Goal: Find specific page/section: Find specific page/section

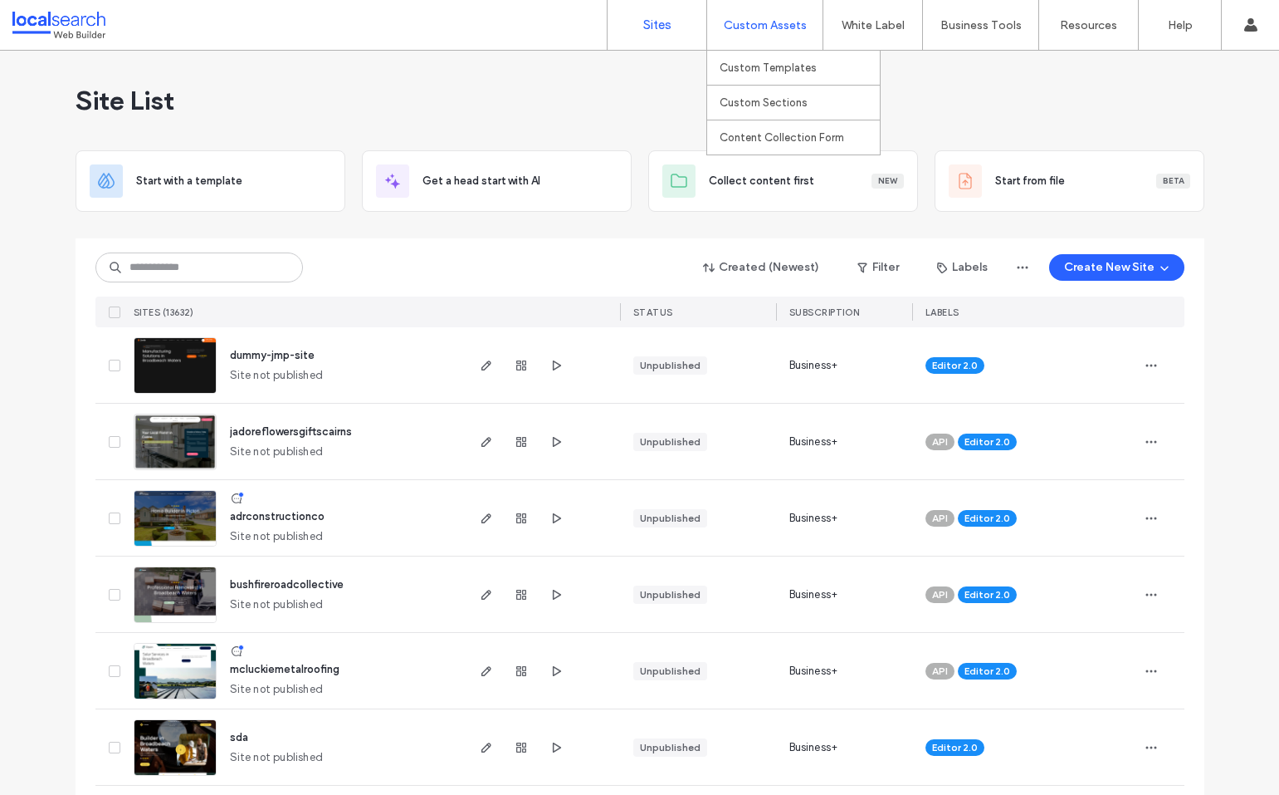
click at [806, 26] on div "Custom Assets" at bounding box center [764, 25] width 115 height 50
click at [776, 66] on label "Custom Templates" at bounding box center [768, 67] width 97 height 12
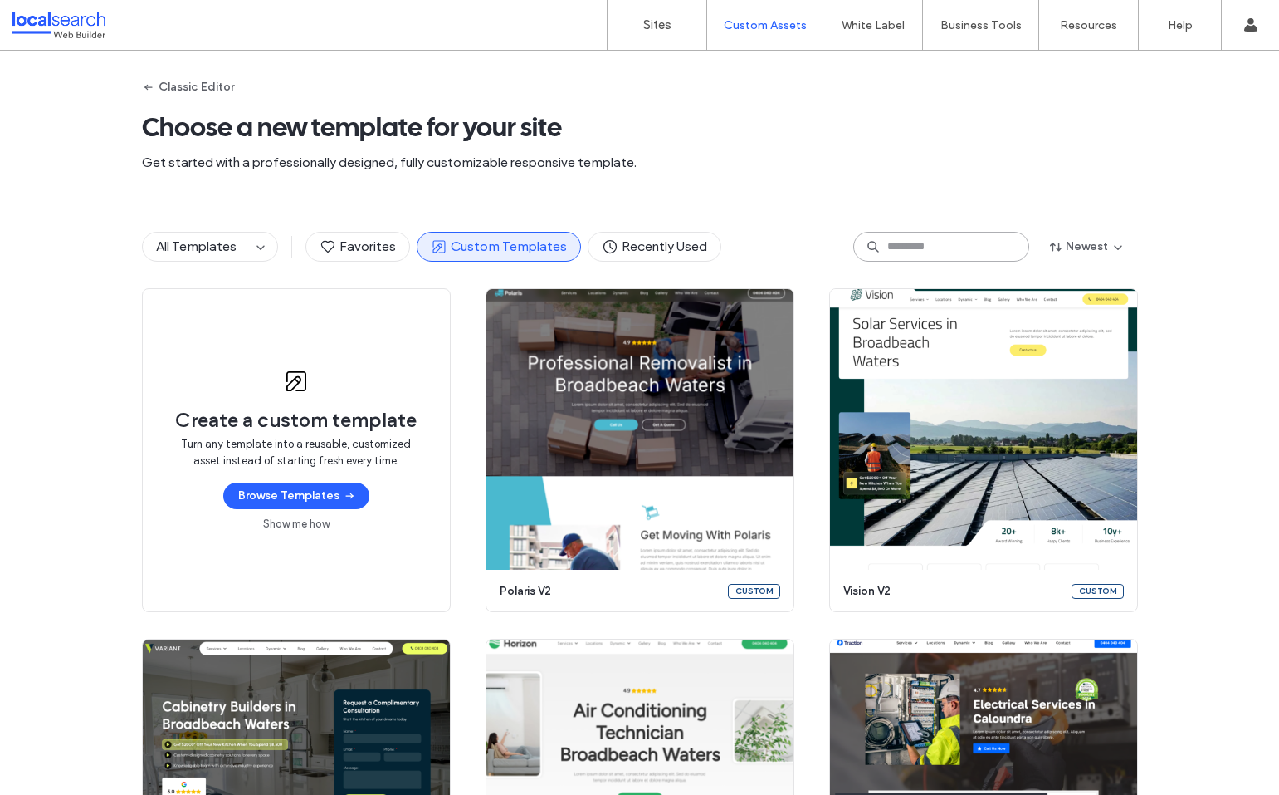
click at [940, 245] on input at bounding box center [941, 247] width 176 height 30
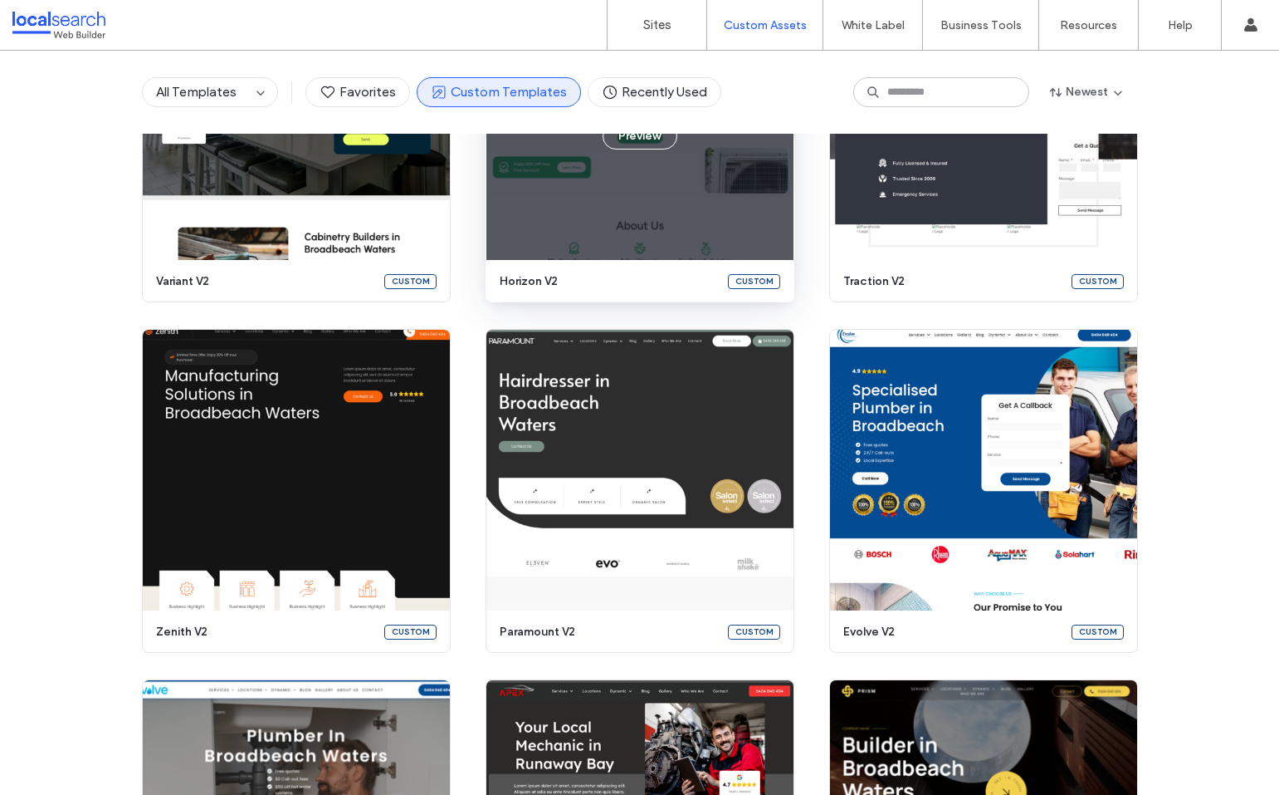
scroll to position [580, 0]
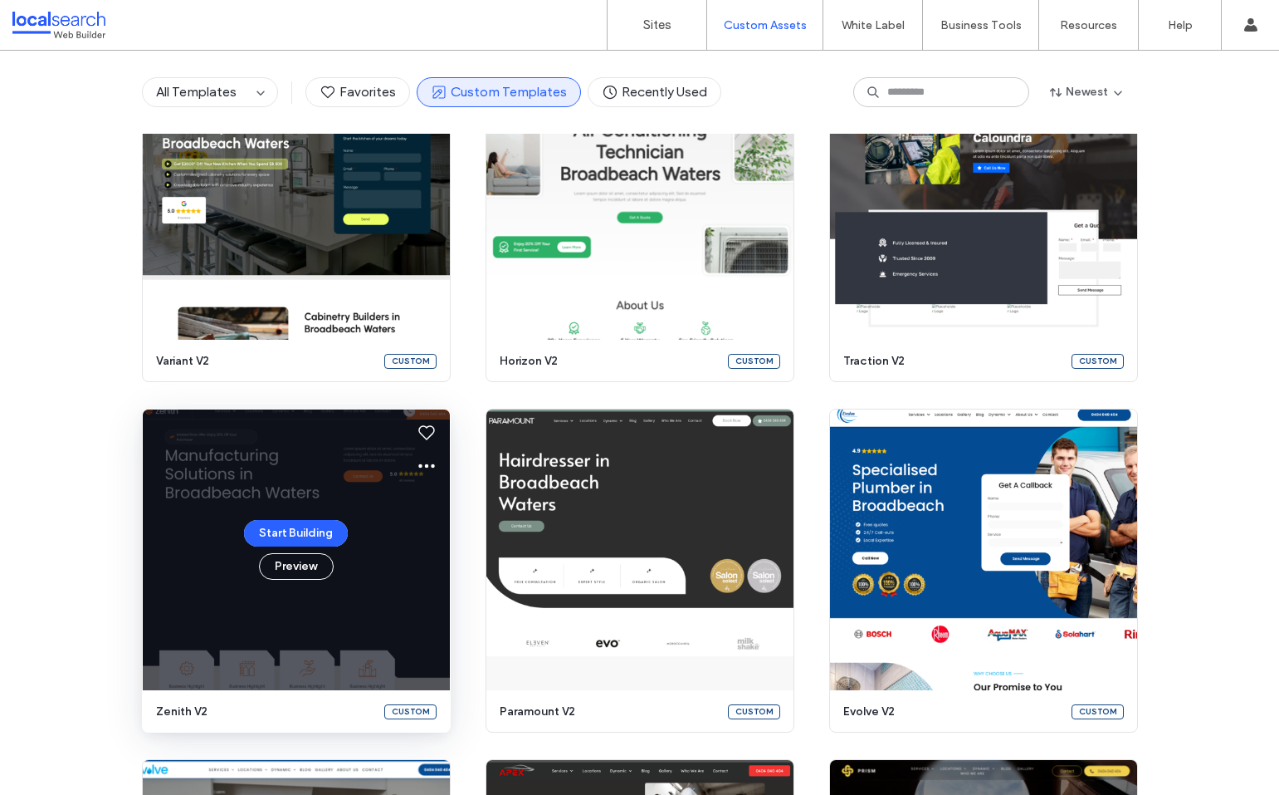
click at [358, 458] on div "Start Building Preview" at bounding box center [296, 549] width 307 height 281
click at [301, 572] on button "Preview" at bounding box center [296, 566] width 75 height 27
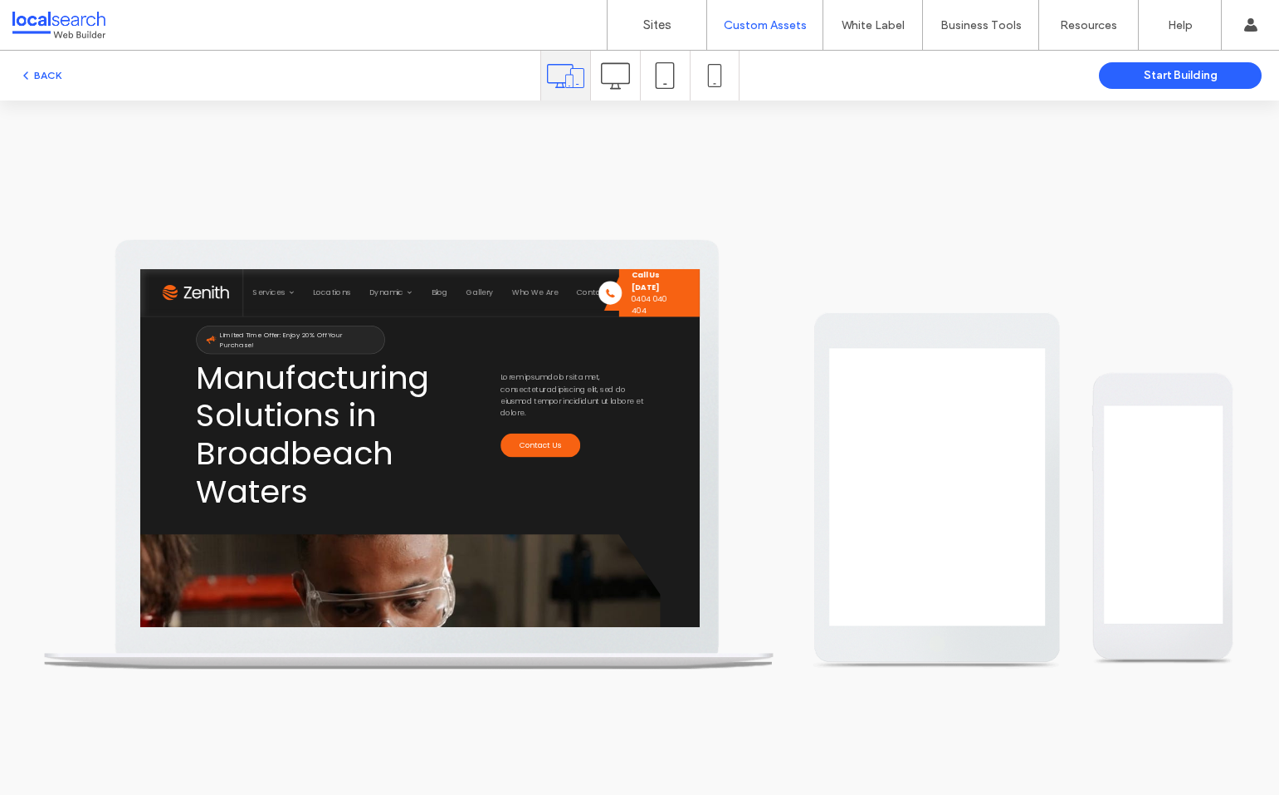
scroll to position [0, 0]
click at [668, 75] on icon at bounding box center [665, 75] width 27 height 27
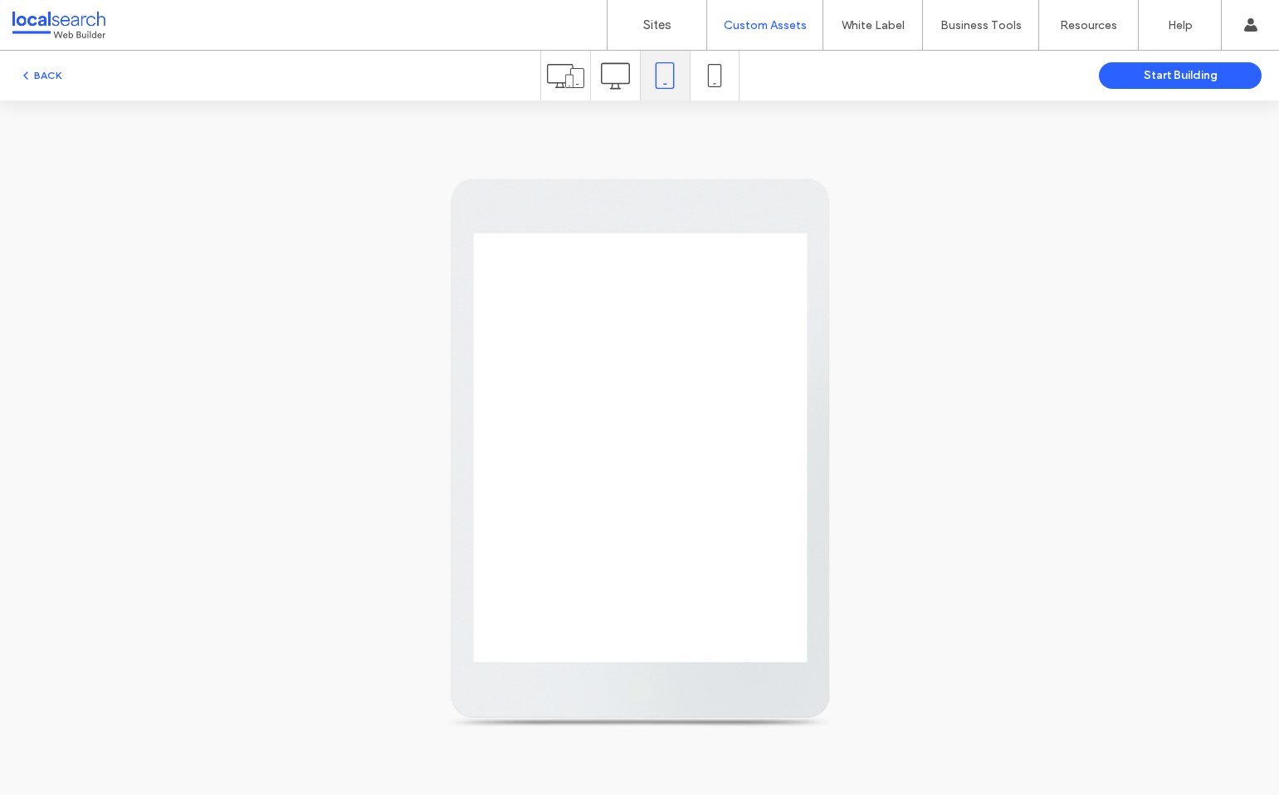
click at [616, 70] on icon at bounding box center [615, 75] width 29 height 29
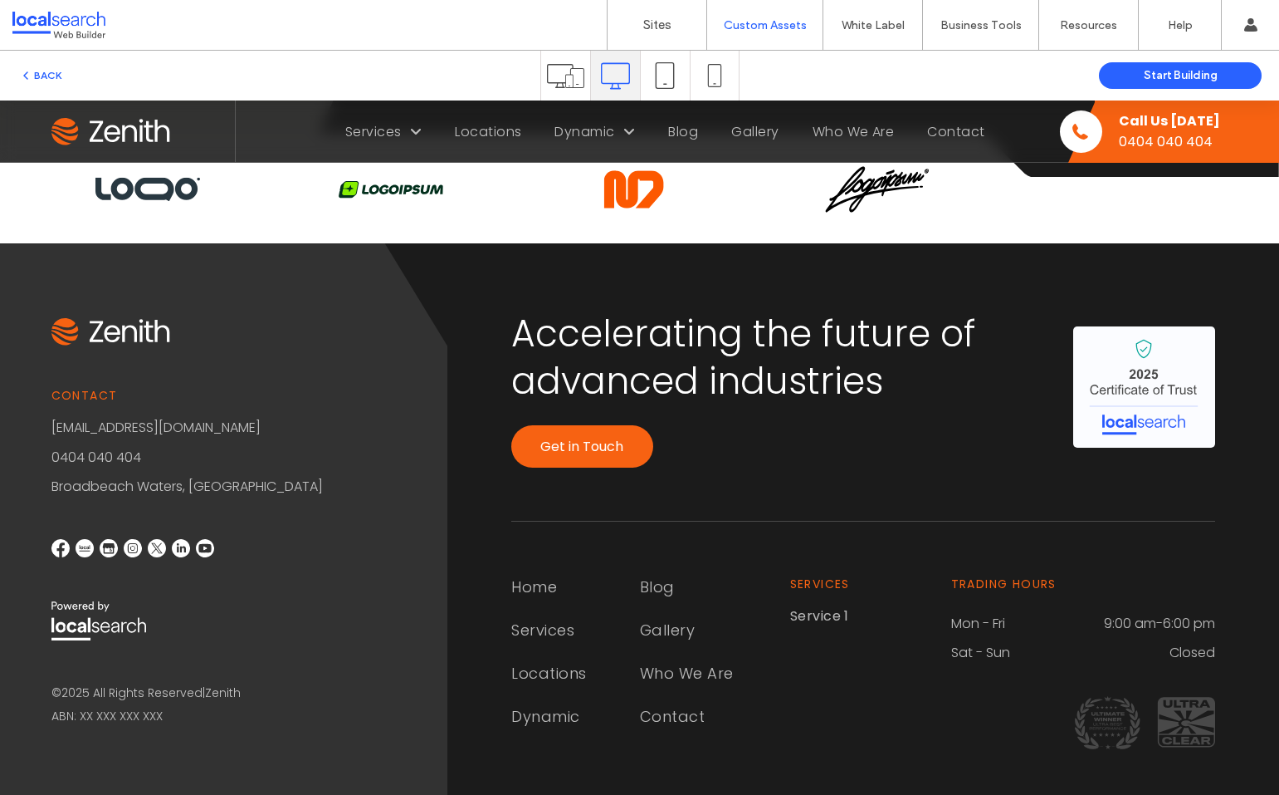
scroll to position [4393, 0]
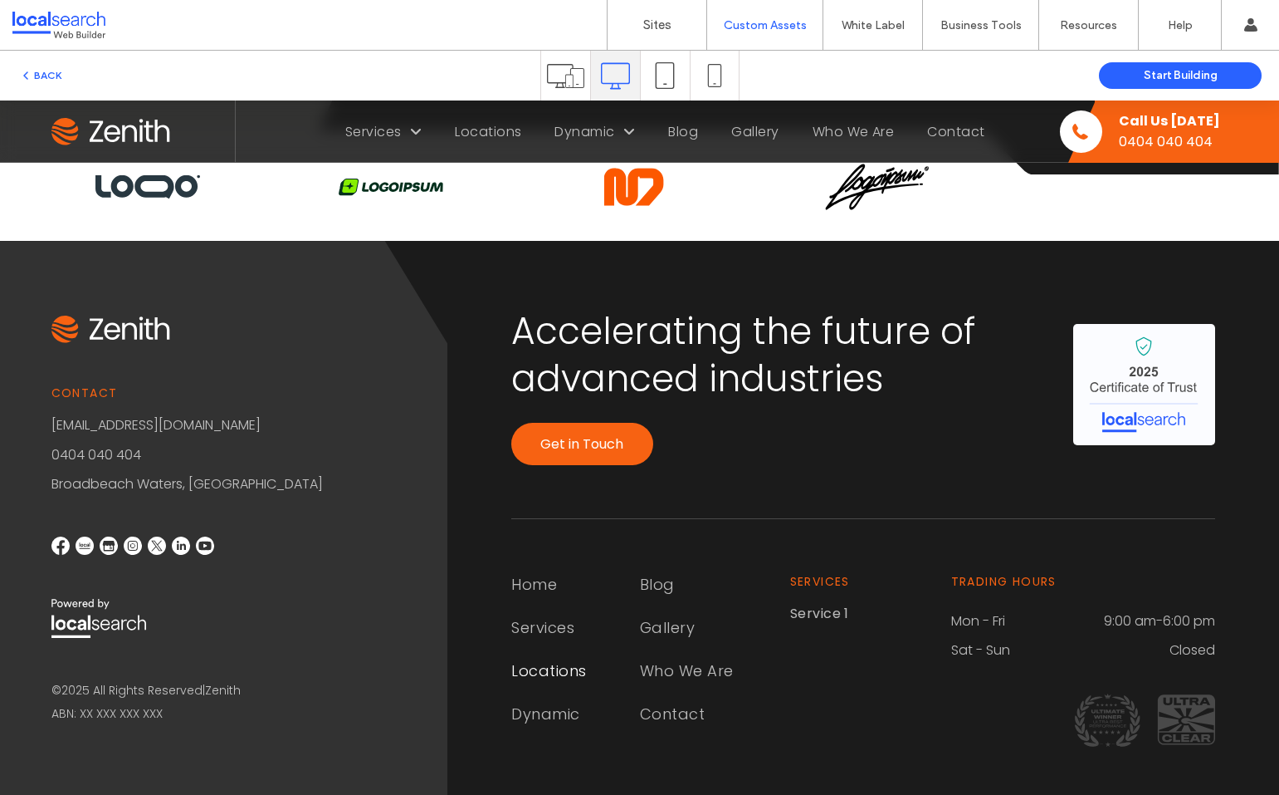
click at [568, 659] on span "Locations" at bounding box center [549, 670] width 76 height 22
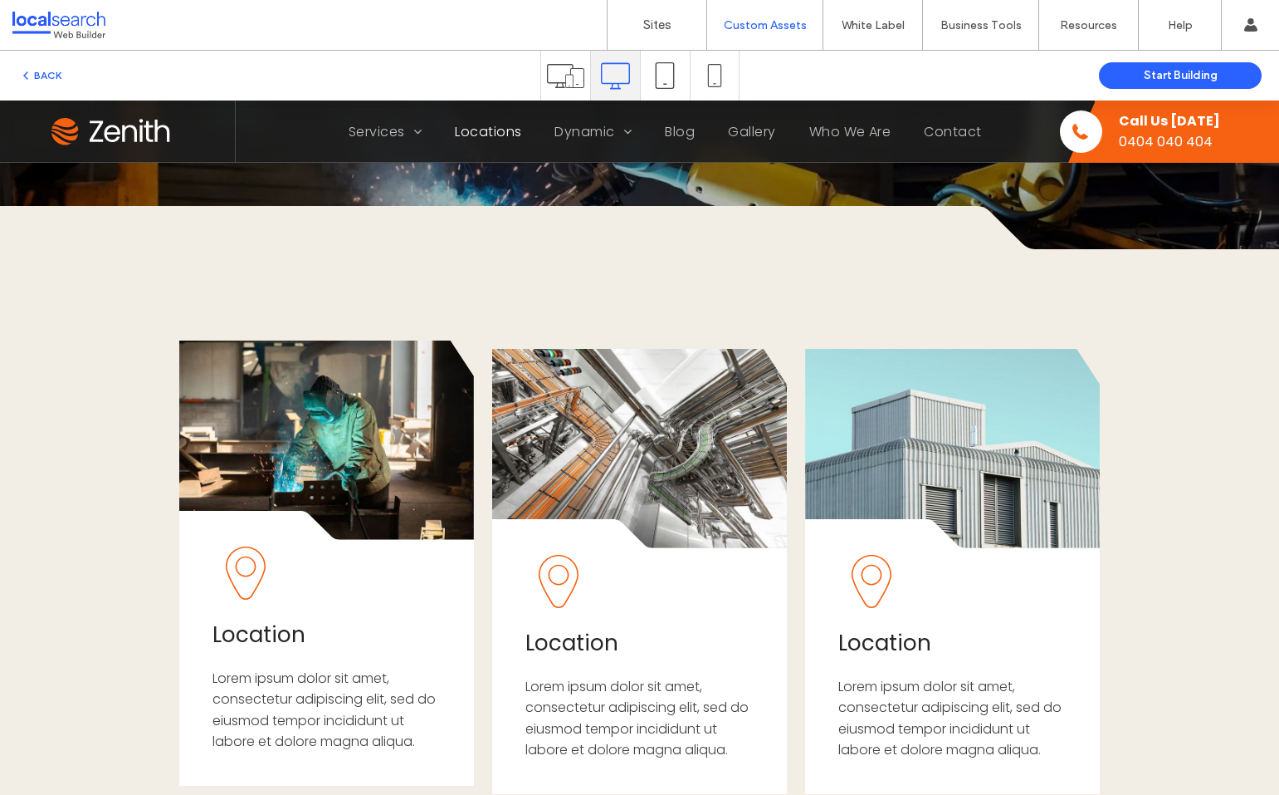
scroll to position [415, 0]
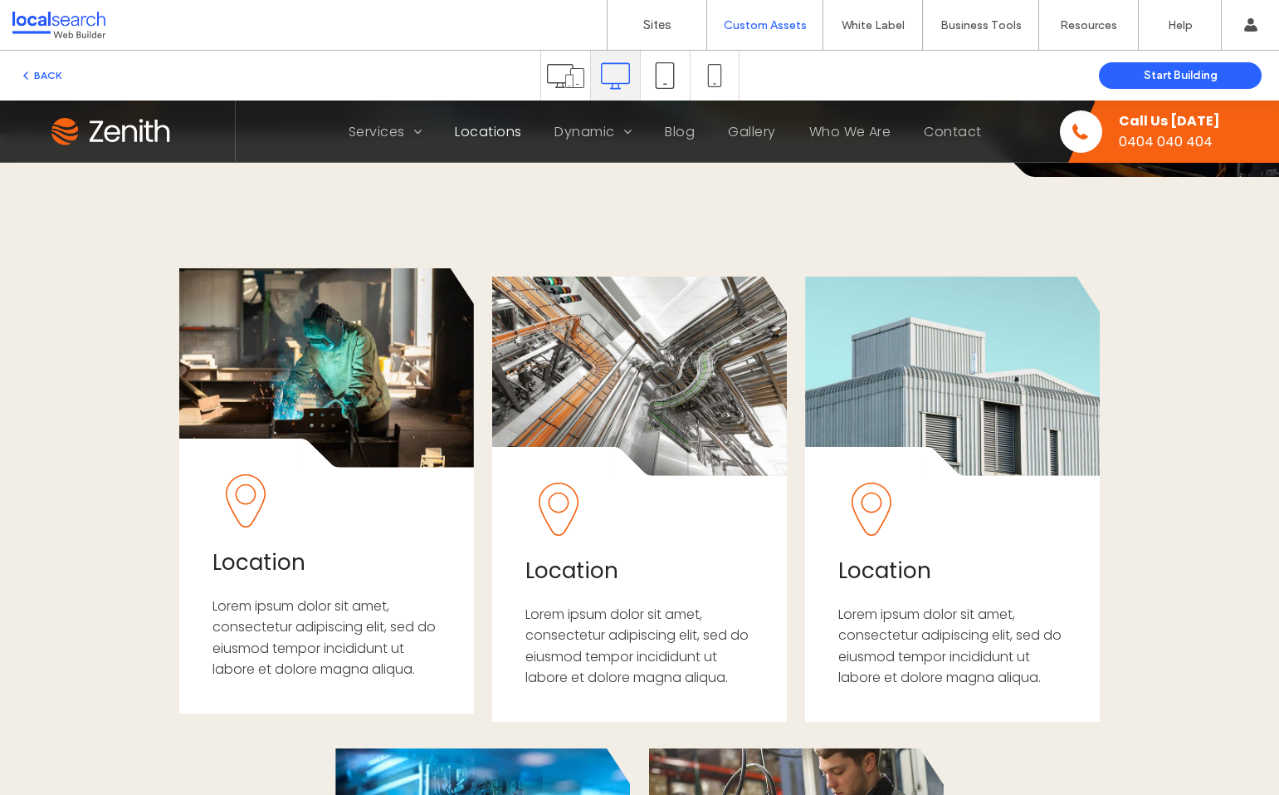
click at [276, 565] on span "Location" at bounding box center [259, 562] width 93 height 30
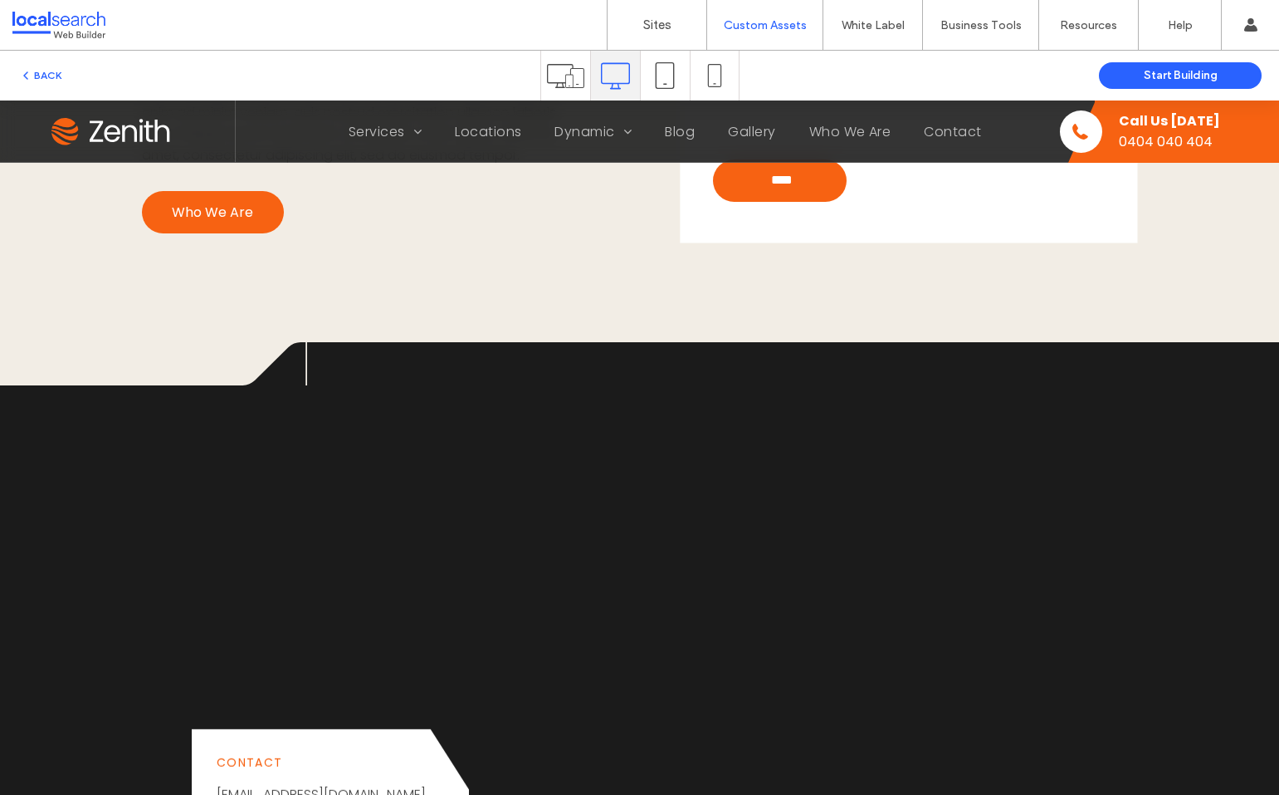
scroll to position [1411, 0]
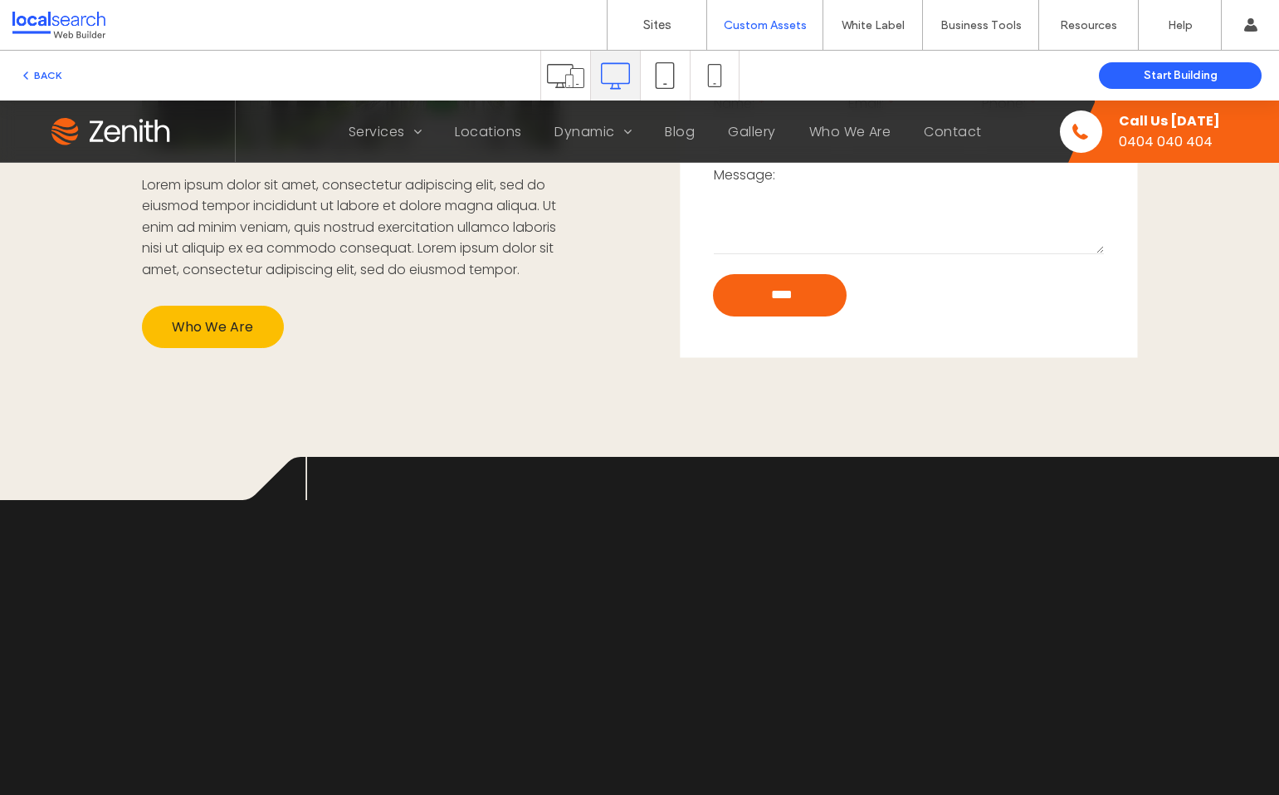
click at [213, 337] on span "Who We Are" at bounding box center [212, 326] width 81 height 21
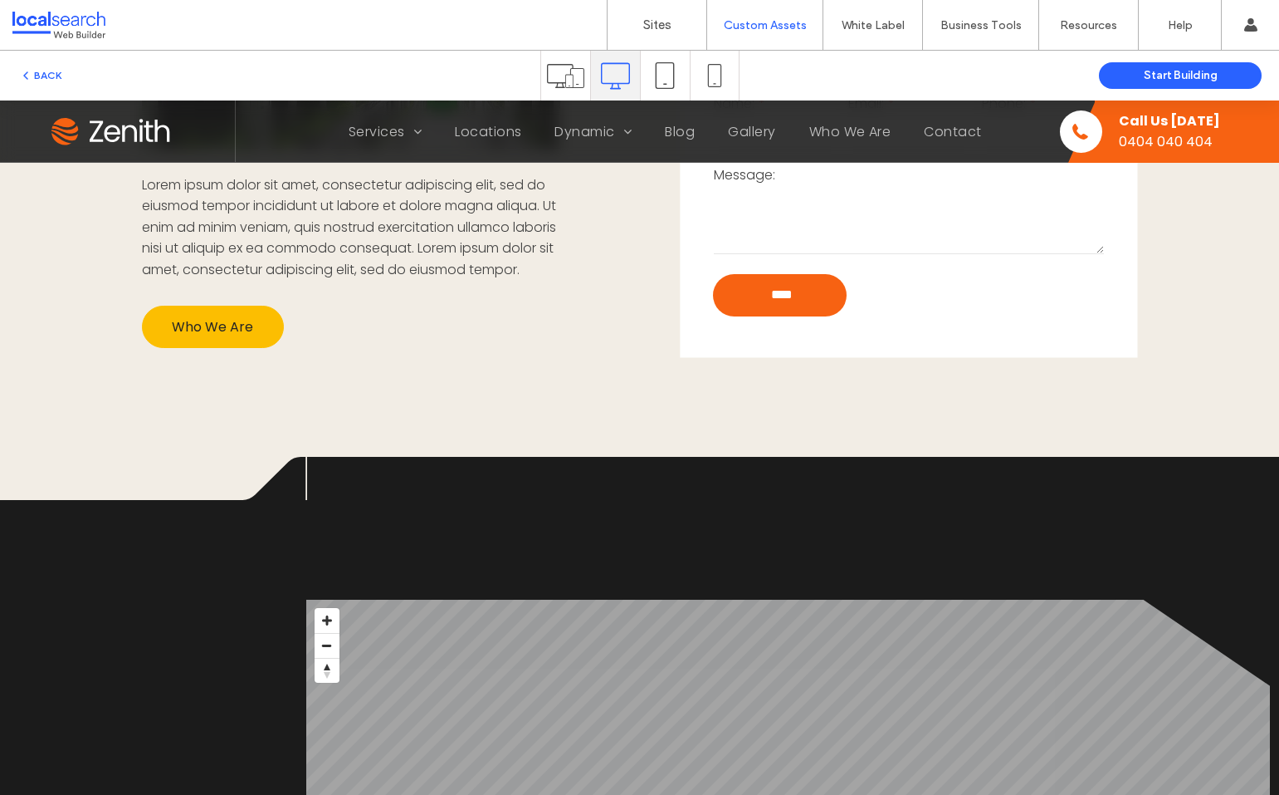
click at [230, 337] on span "Who We Are" at bounding box center [212, 326] width 81 height 21
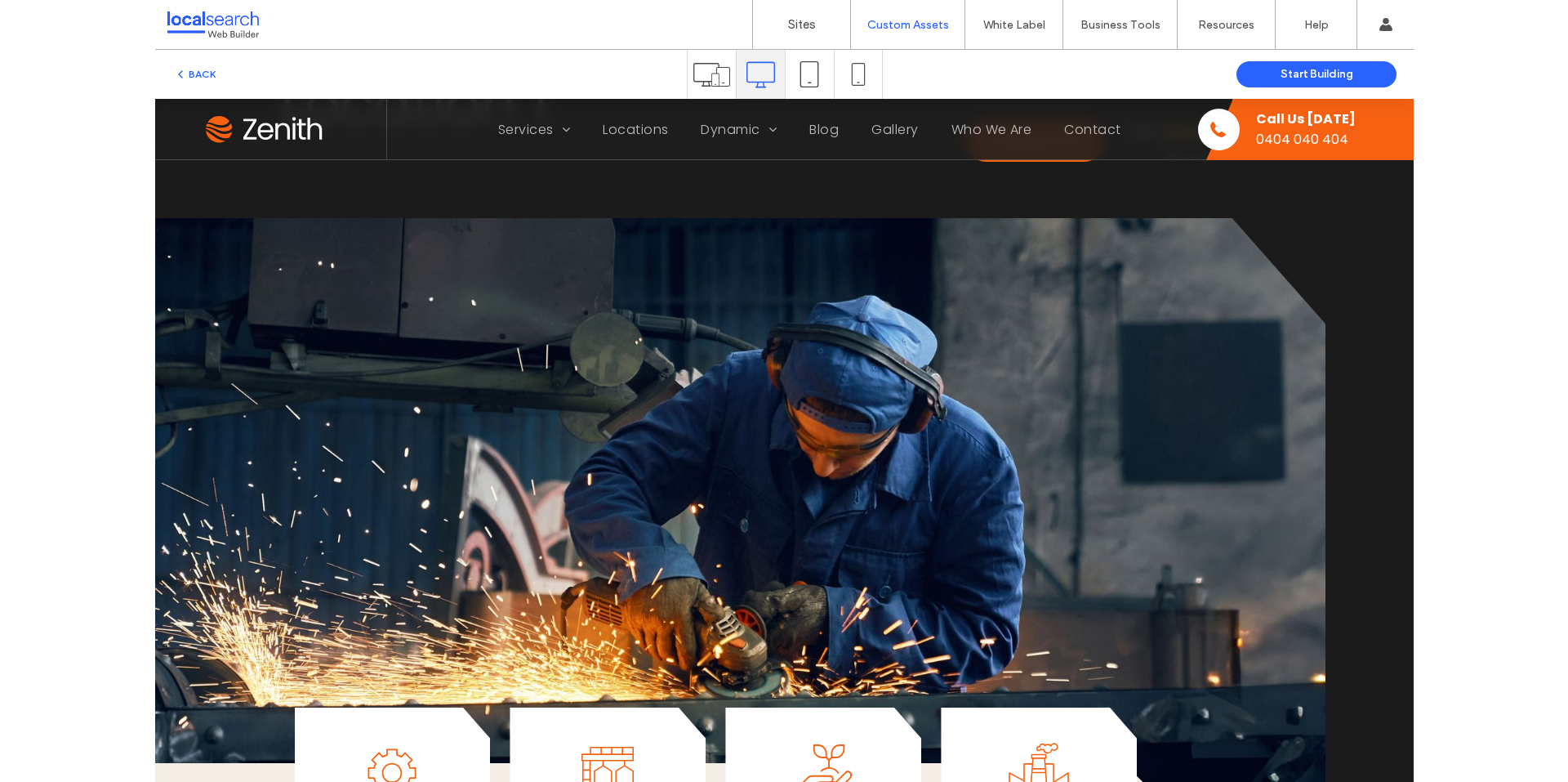
scroll to position [2, 0]
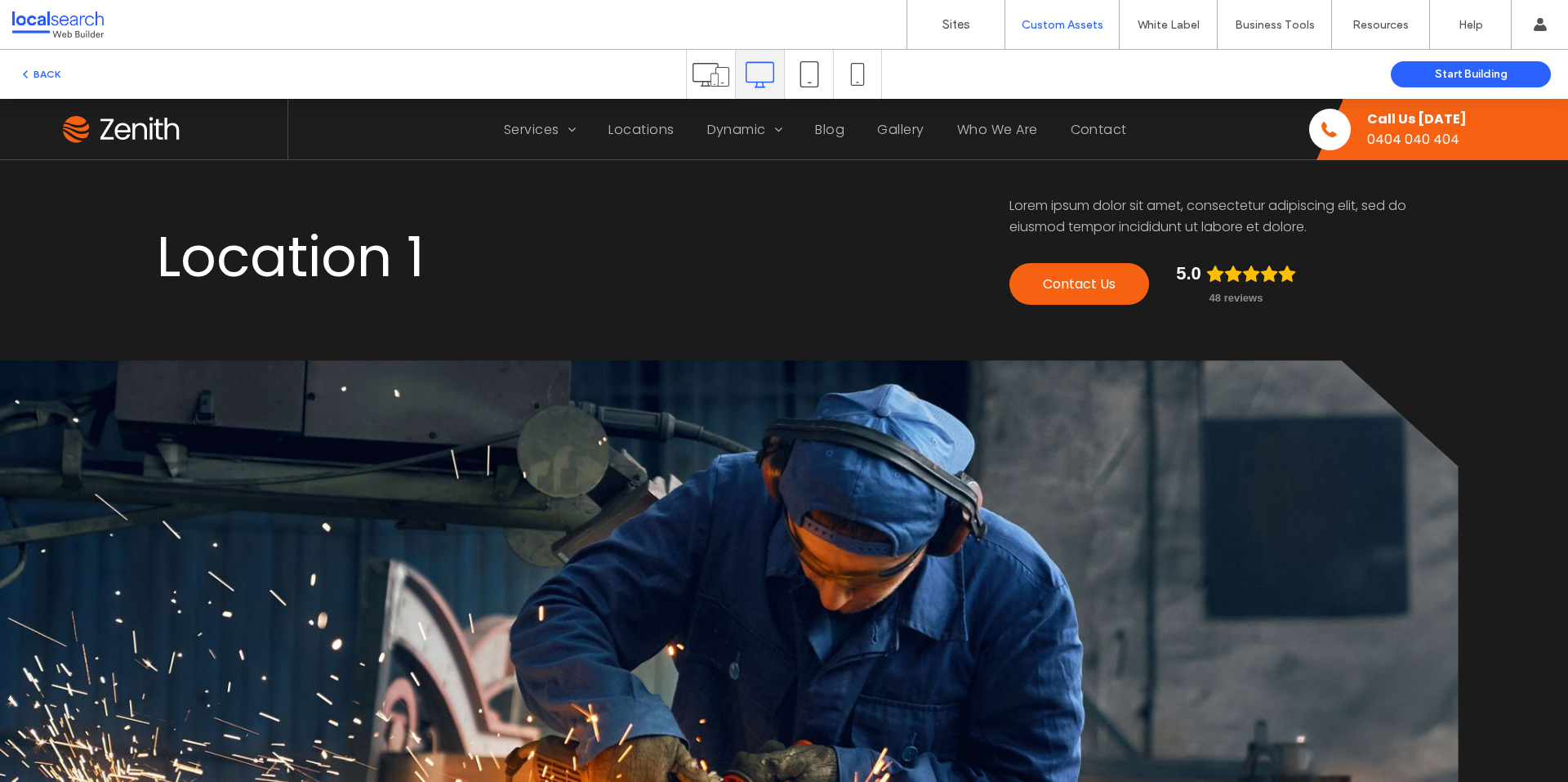
click at [83, 20] on div at bounding box center [104, 25] width 185 height 27
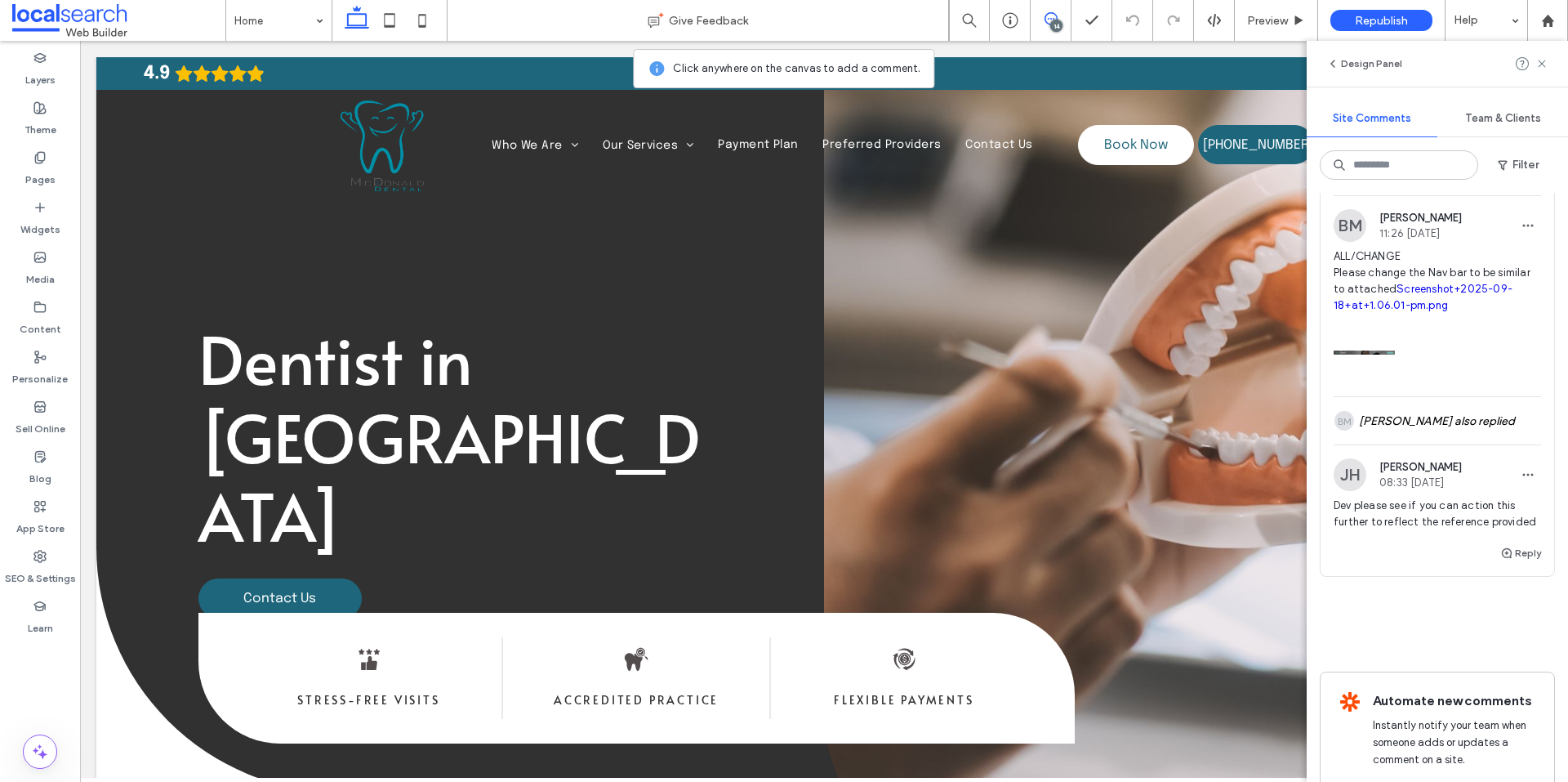
scroll to position [3757, 0]
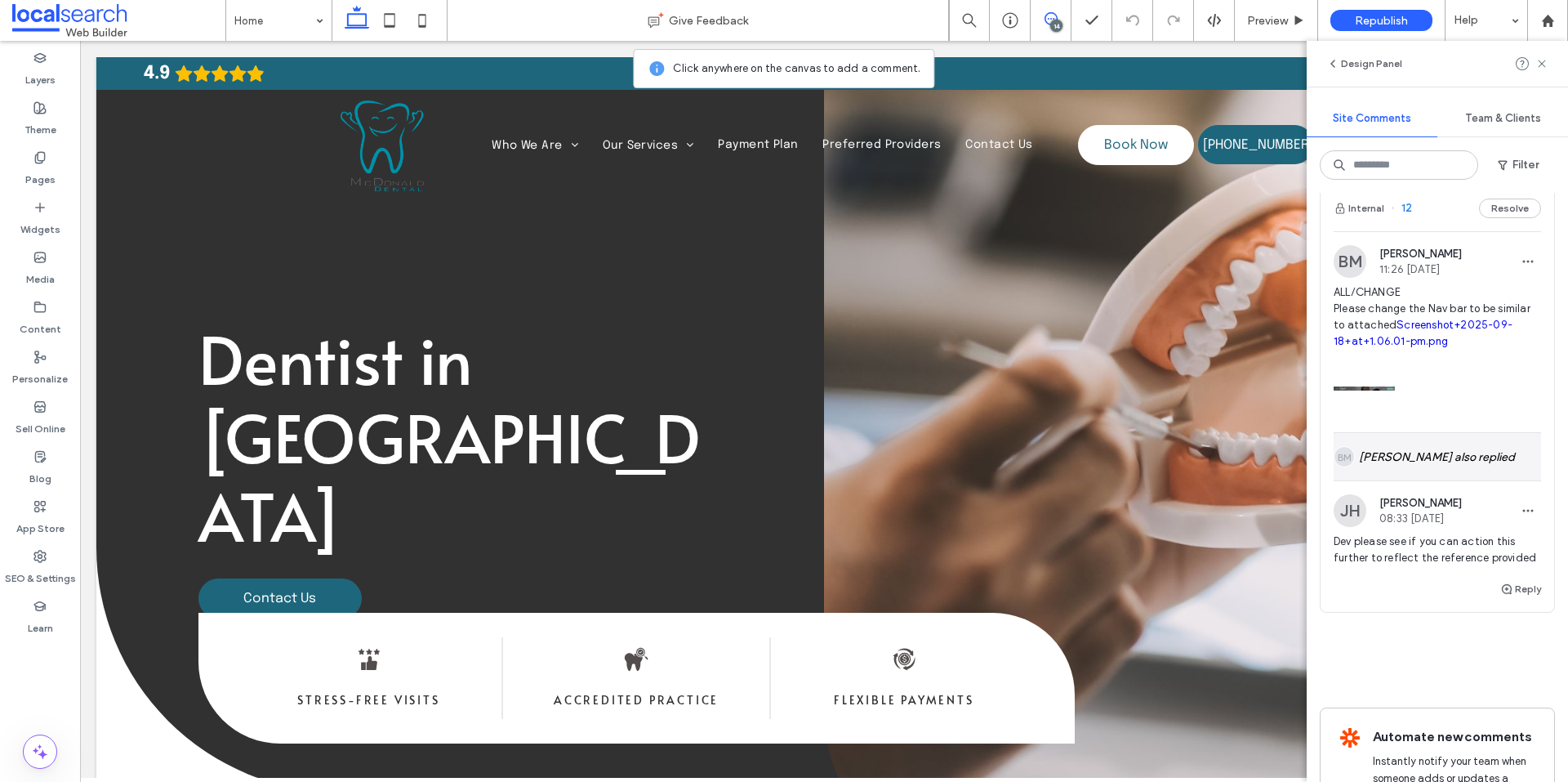
click at [1480, 480] on div "BM [PERSON_NAME] also replied" at bounding box center [1437, 456] width 208 height 47
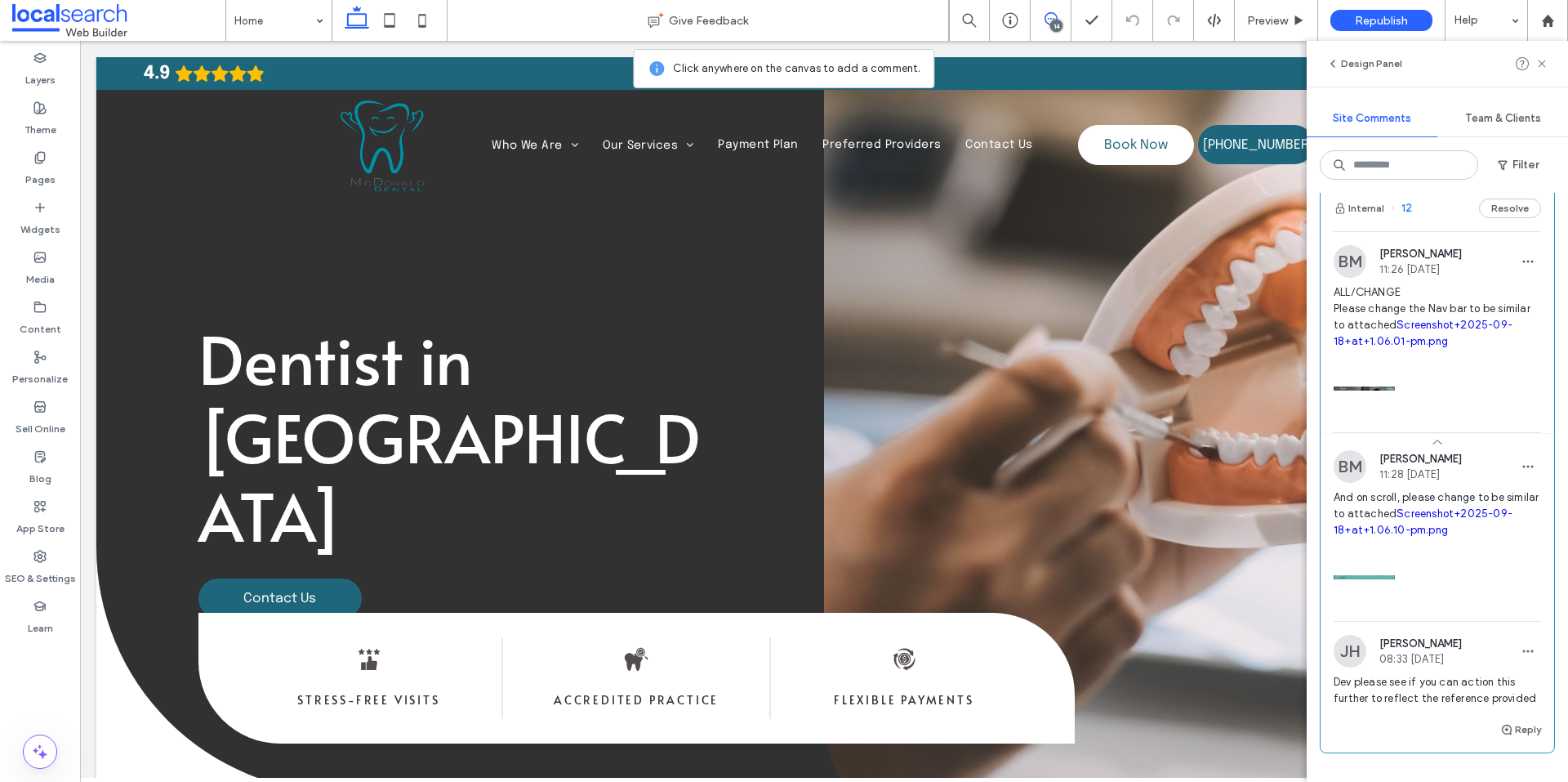
click at [1455, 536] on link "Screenshot+2025-09-18+at+1.06.10-pm.png" at bounding box center [1423, 521] width 179 height 29
